Goal: Check status: Check status

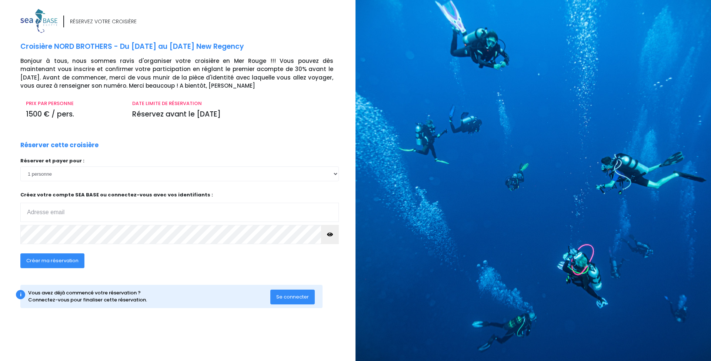
type input "[EMAIL_ADDRESS][DOMAIN_NAME]"
click at [291, 295] on span "Se connecter" at bounding box center [292, 296] width 33 height 7
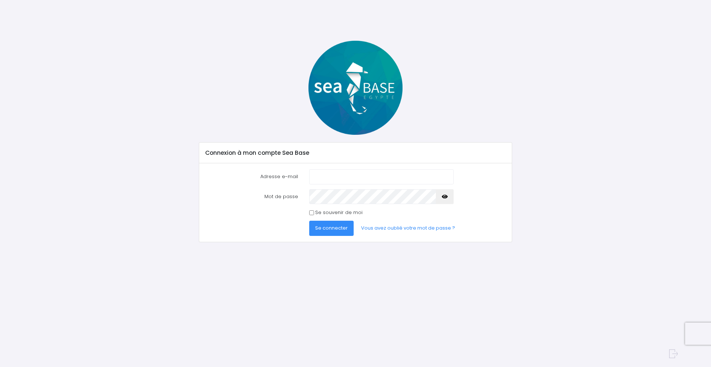
type input "[EMAIL_ADDRESS][DOMAIN_NAME]"
click at [313, 225] on button "Se connecter" at bounding box center [331, 228] width 44 height 15
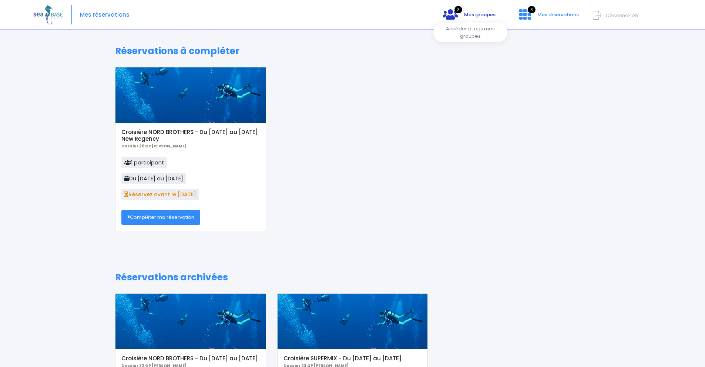
click at [471, 12] on span "Mes groupes" at bounding box center [479, 14] width 31 height 7
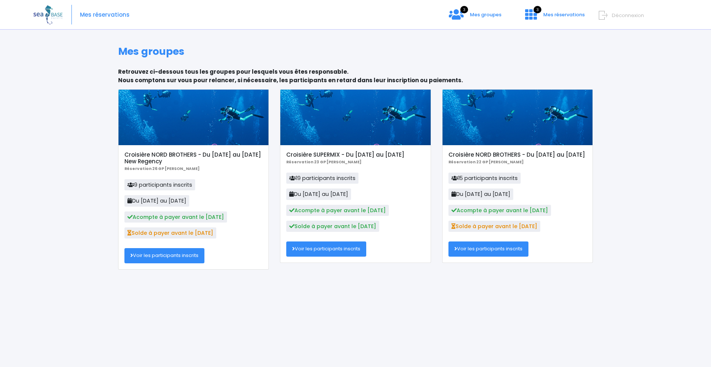
click at [168, 257] on link "Voir les participants inscrits" at bounding box center [164, 255] width 80 height 15
